Goal: Find specific page/section: Find specific page/section

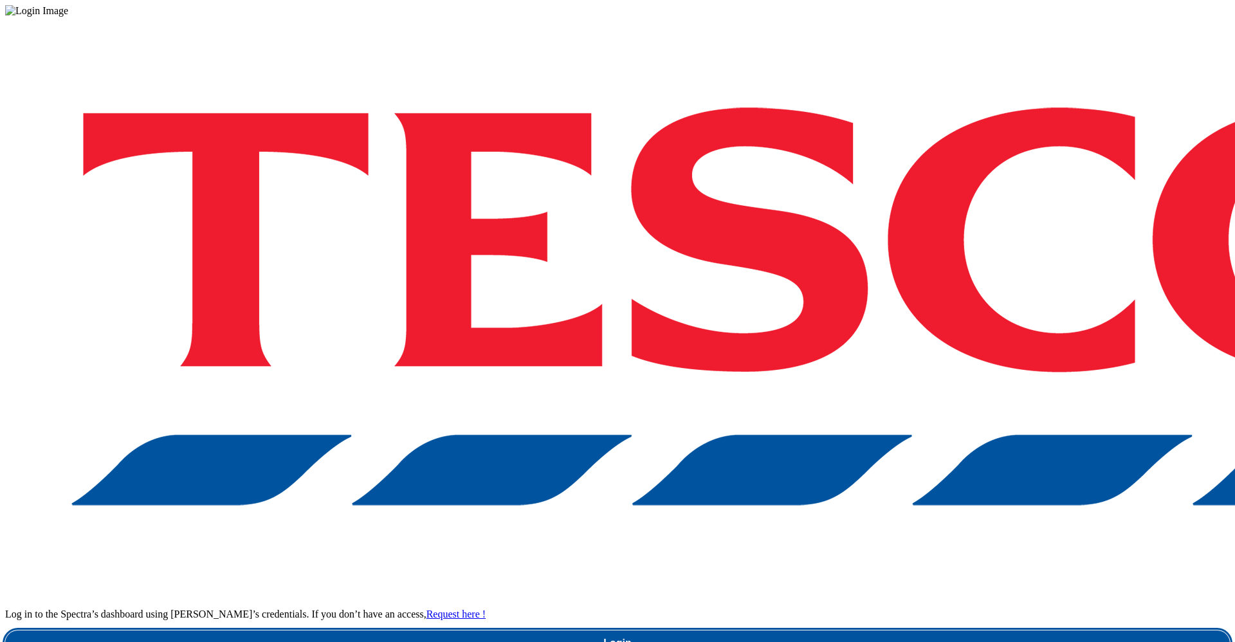
click at [969, 630] on link "Login" at bounding box center [617, 643] width 1225 height 26
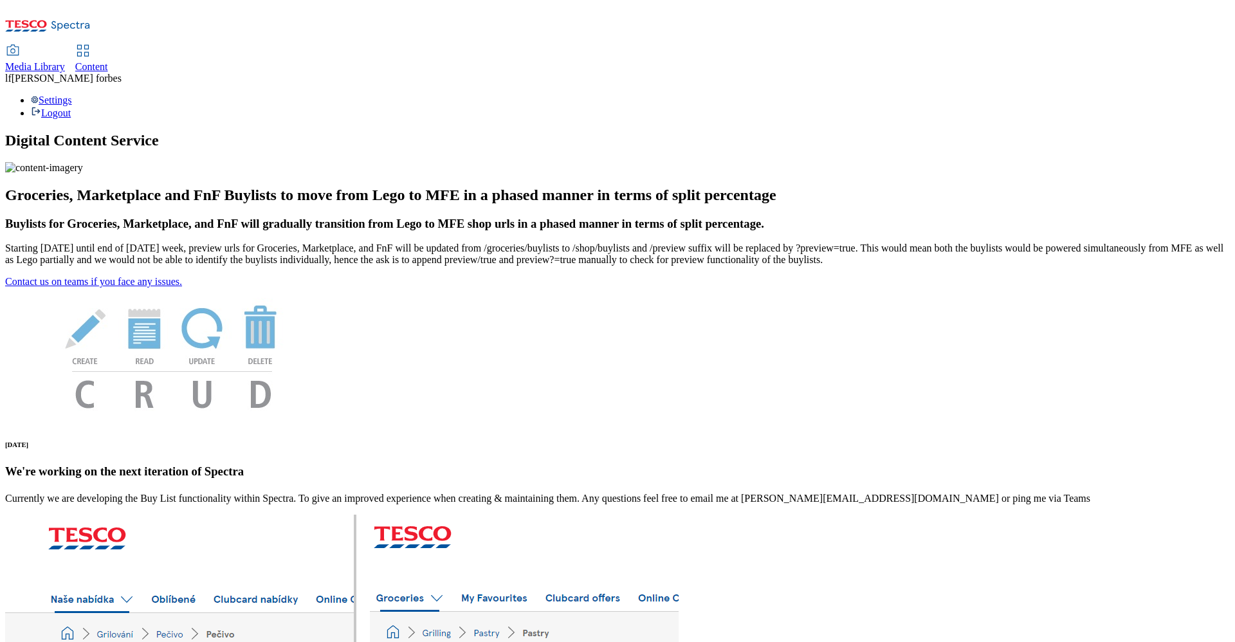
click at [108, 46] on link "Content" at bounding box center [91, 59] width 33 height 27
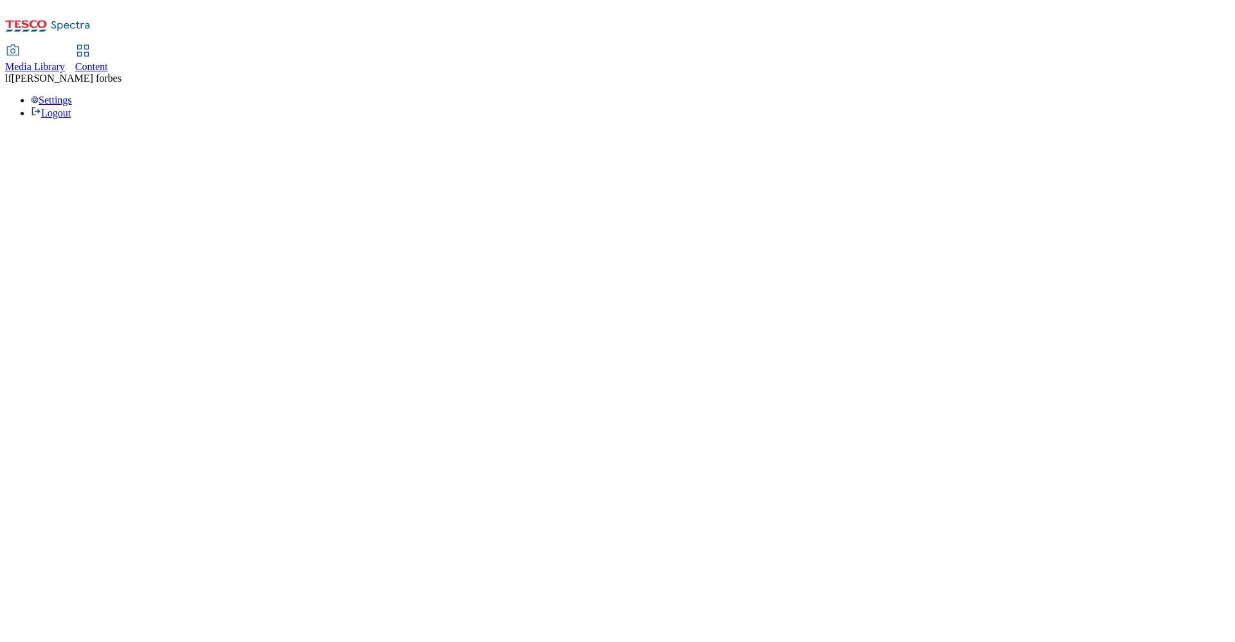
select select "ghs-uk"
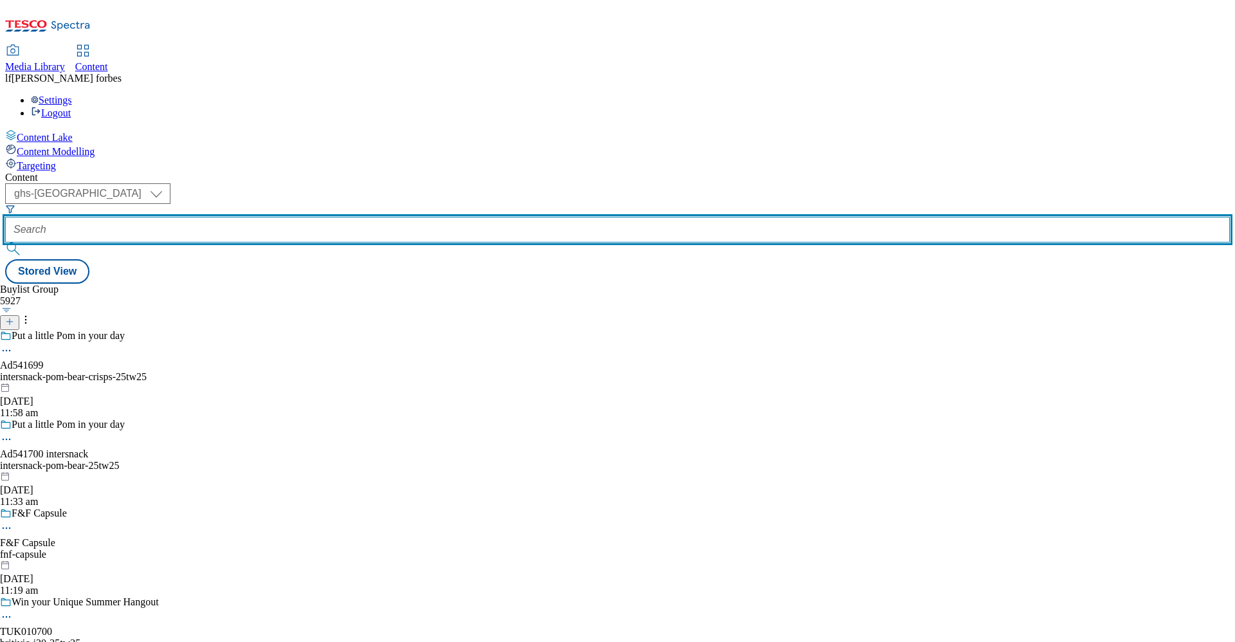
click at [294, 217] on input "text" at bounding box center [617, 230] width 1225 height 26
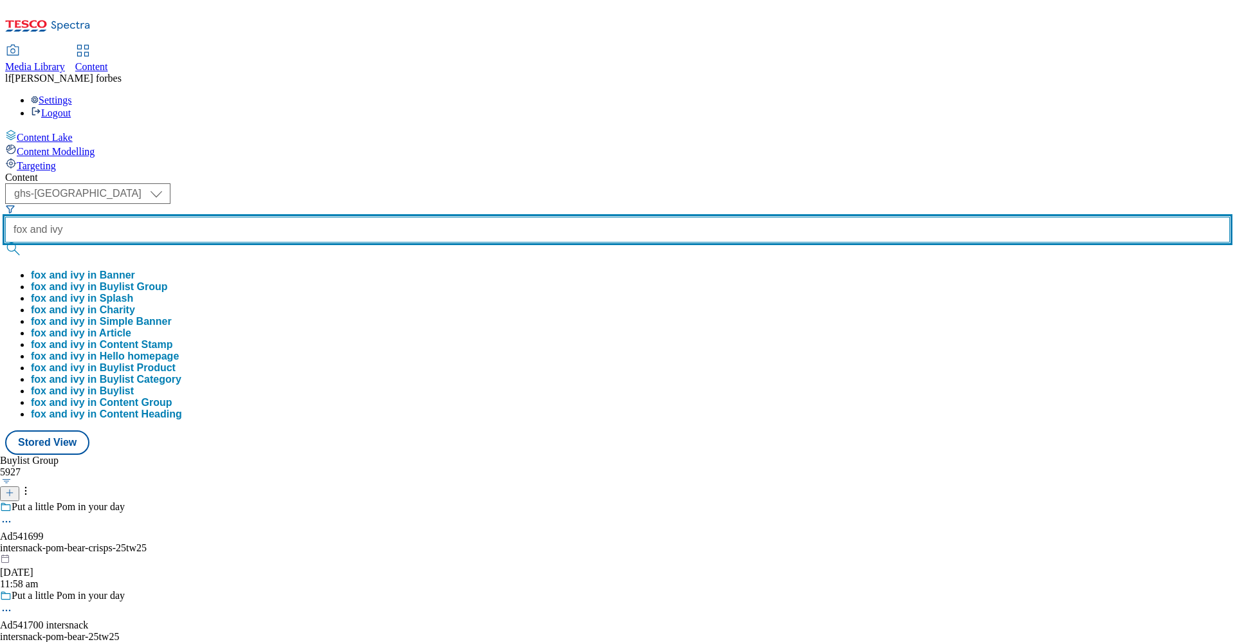
type input "fox and ivy"
click at [5, 243] on button "submit" at bounding box center [14, 249] width 18 height 13
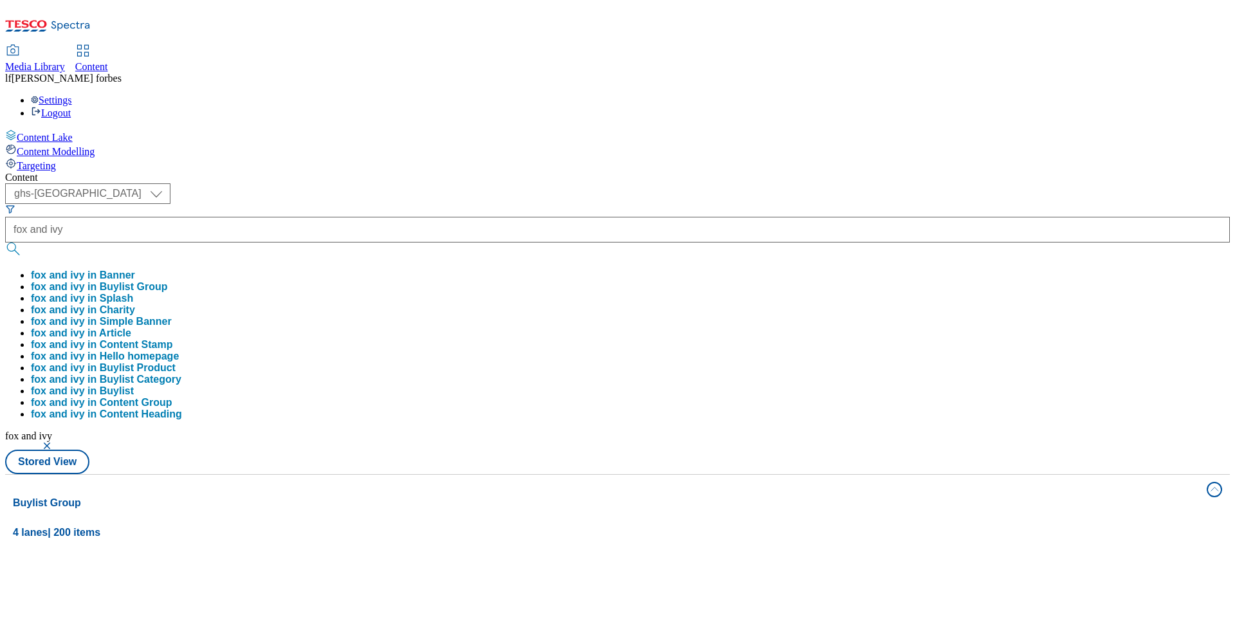
click at [388, 172] on div "Content" at bounding box center [617, 178] width 1225 height 12
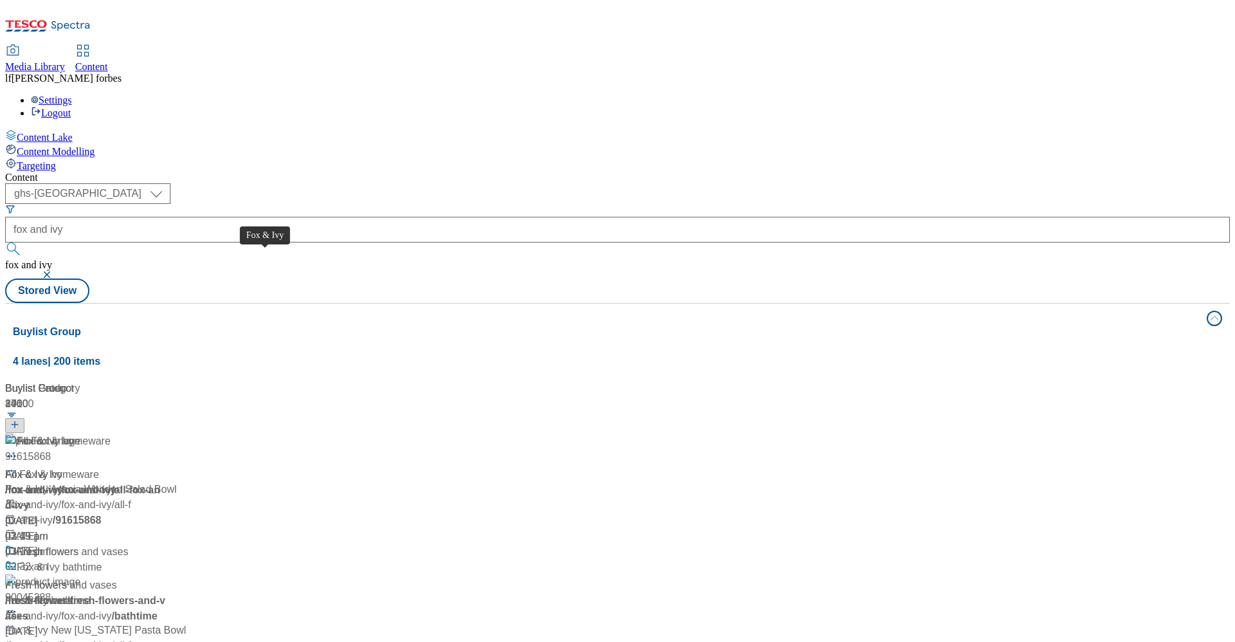
click at [60, 434] on div "Fox & Ivy" at bounding box center [38, 441] width 43 height 15
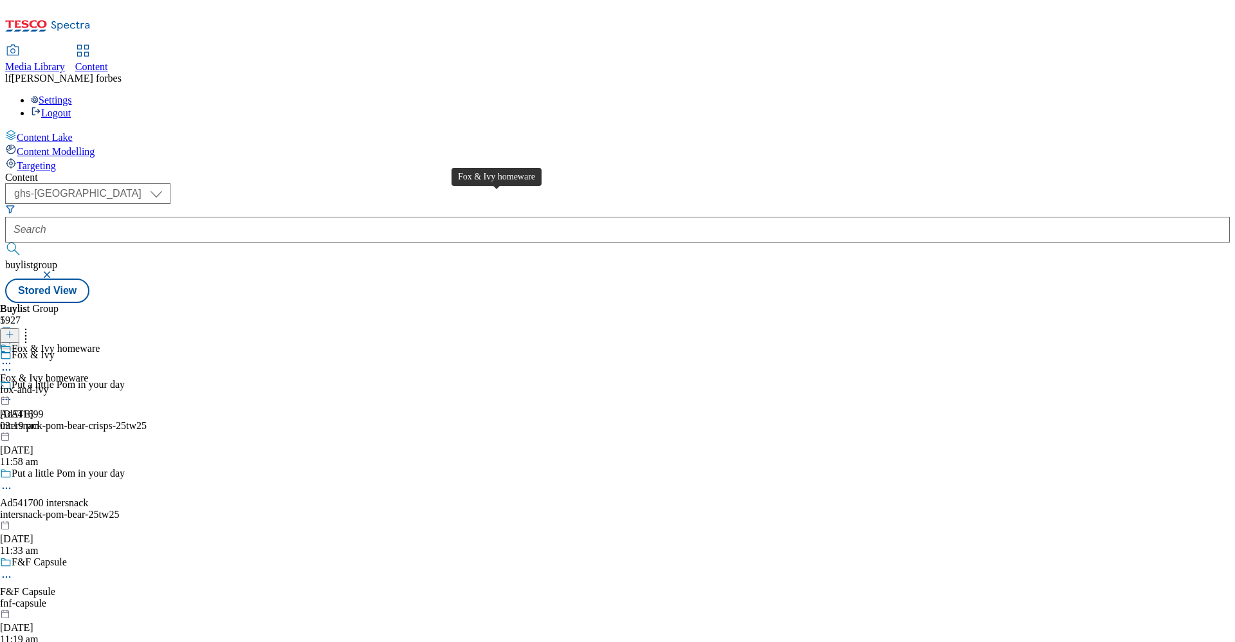
click at [100, 343] on div "Fox & Ivy homeware" at bounding box center [56, 349] width 88 height 12
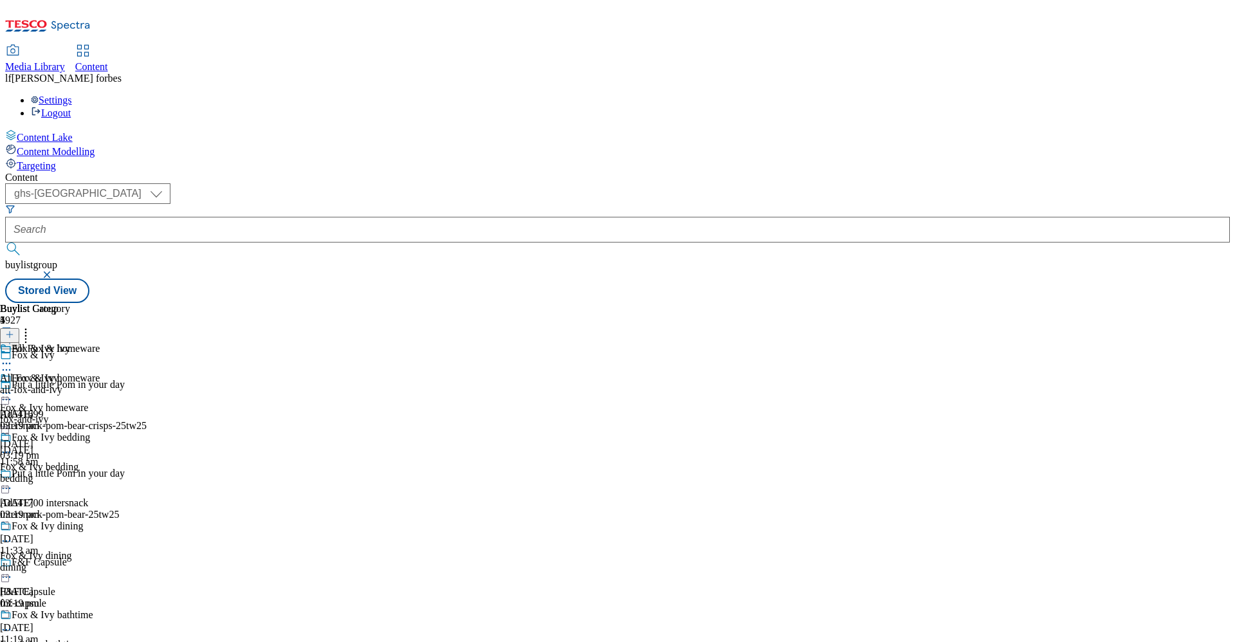
scroll to position [23, 0]
click at [13, 446] on icon at bounding box center [6, 452] width 13 height 13
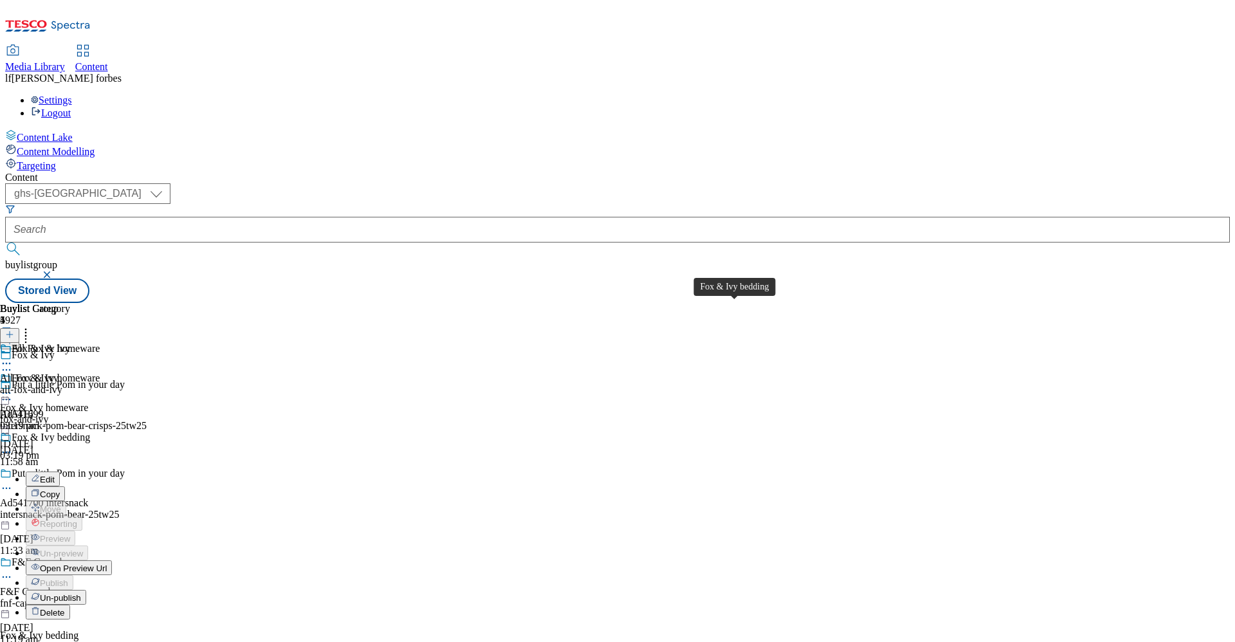
click at [90, 432] on div "Fox & Ivy bedding" at bounding box center [51, 438] width 78 height 12
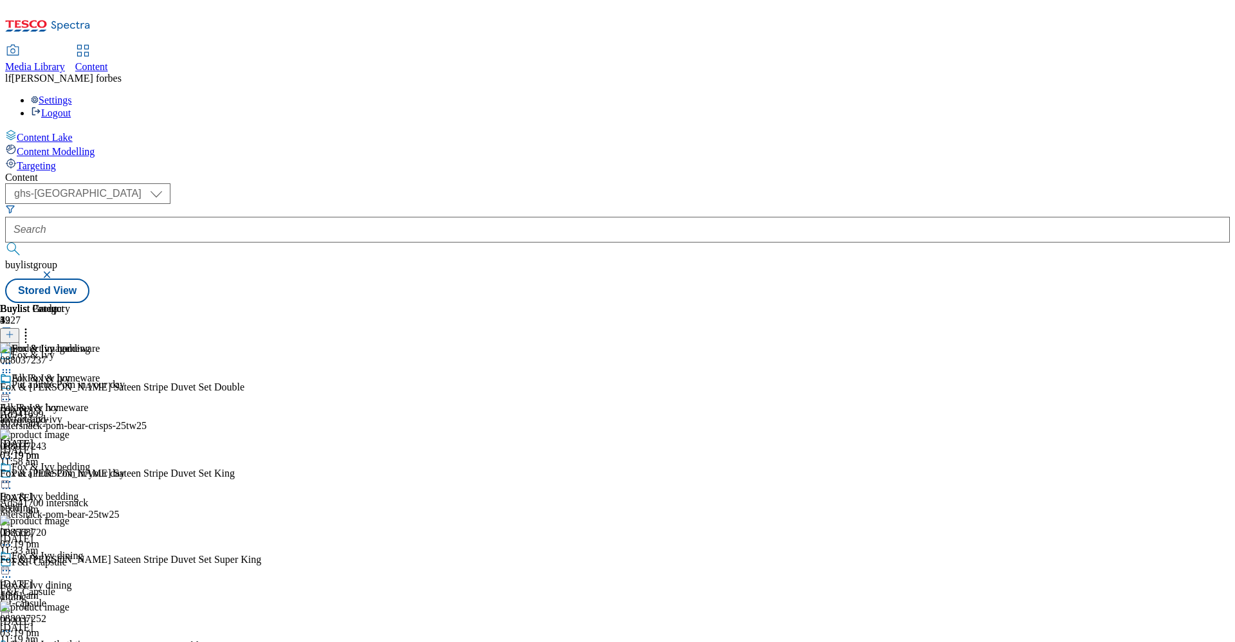
click at [13, 475] on icon at bounding box center [6, 481] width 13 height 13
click at [107, 593] on span "Open Preview Url" at bounding box center [73, 598] width 67 height 10
click at [13, 475] on icon at bounding box center [6, 481] width 13 height 13
click at [60, 501] on button "Edit" at bounding box center [43, 508] width 34 height 15
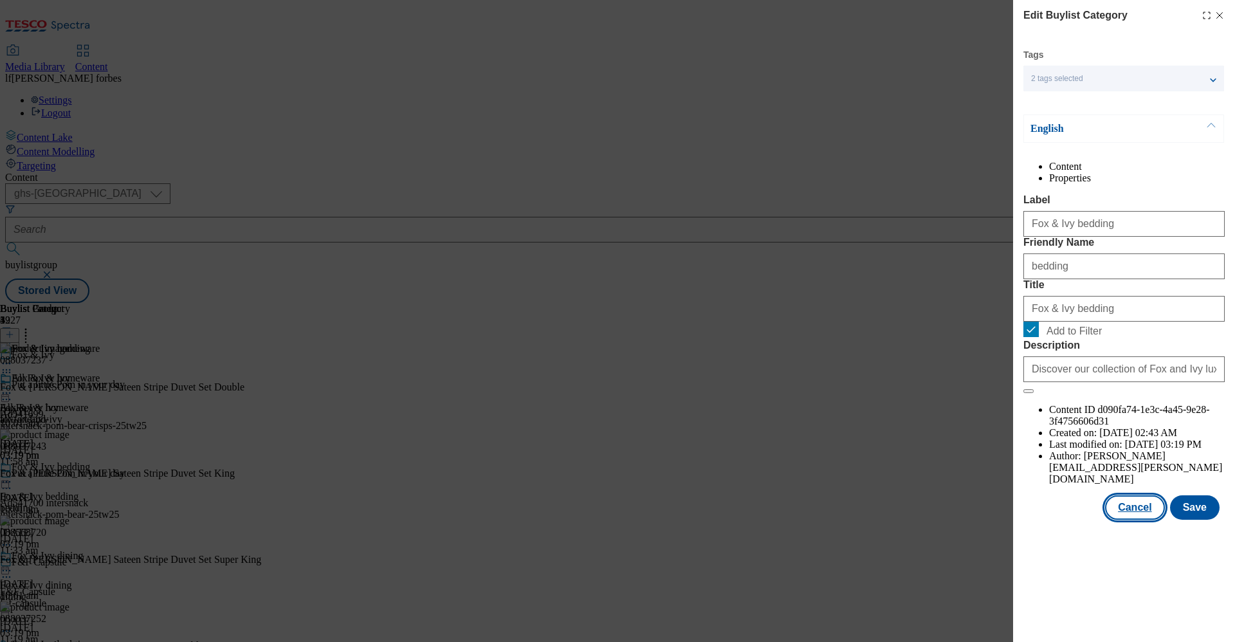
click at [1128, 520] on button "Cancel" at bounding box center [1134, 507] width 59 height 24
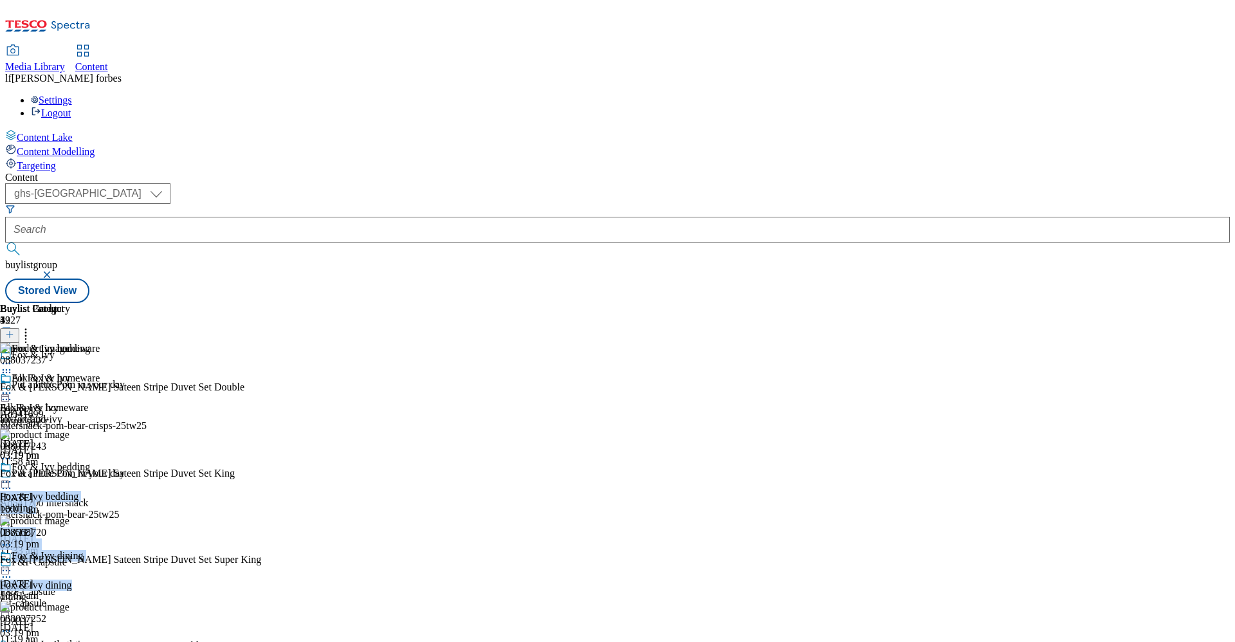
drag, startPoint x: 872, startPoint y: 333, endPoint x: 874, endPoint y: 486, distance: 153.1
click at [93, 486] on div "Buylist Category 4 Fox & Ivy bedding All Fox & Ivy All Fox & Ivy all-fox-and-iv…" at bounding box center [46, 515] width 93 height 425
click at [93, 372] on div "All Fox & Ivy All Fox & Ivy all-fox-and-ivy 17 Dec 2024 03:19 pm Fox & Ivy bedd…" at bounding box center [46, 549] width 93 height 355
